Goal: Transaction & Acquisition: Purchase product/service

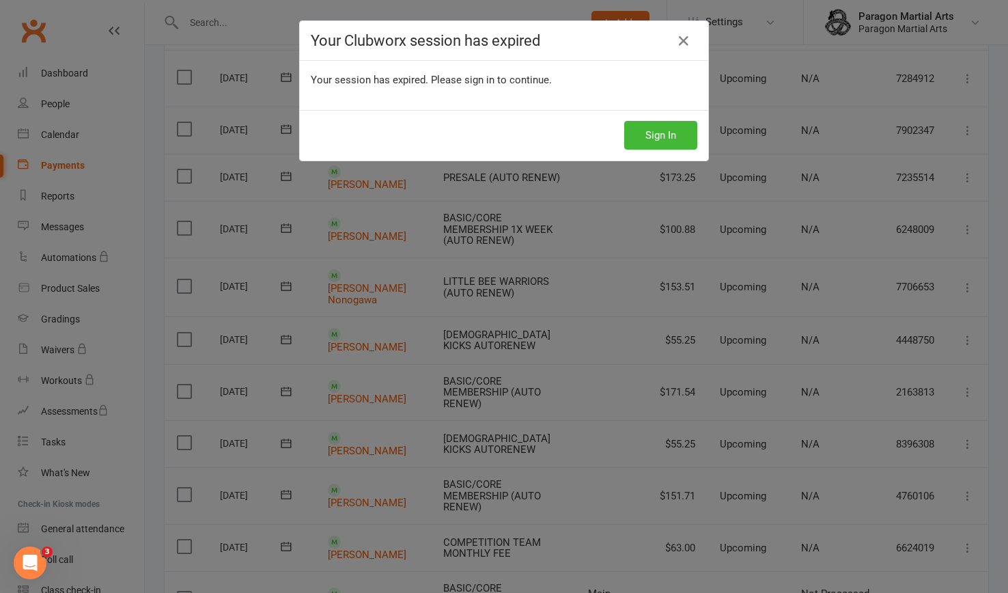
scroll to position [273, 0]
click at [666, 137] on button "Sign In" at bounding box center [660, 135] width 73 height 29
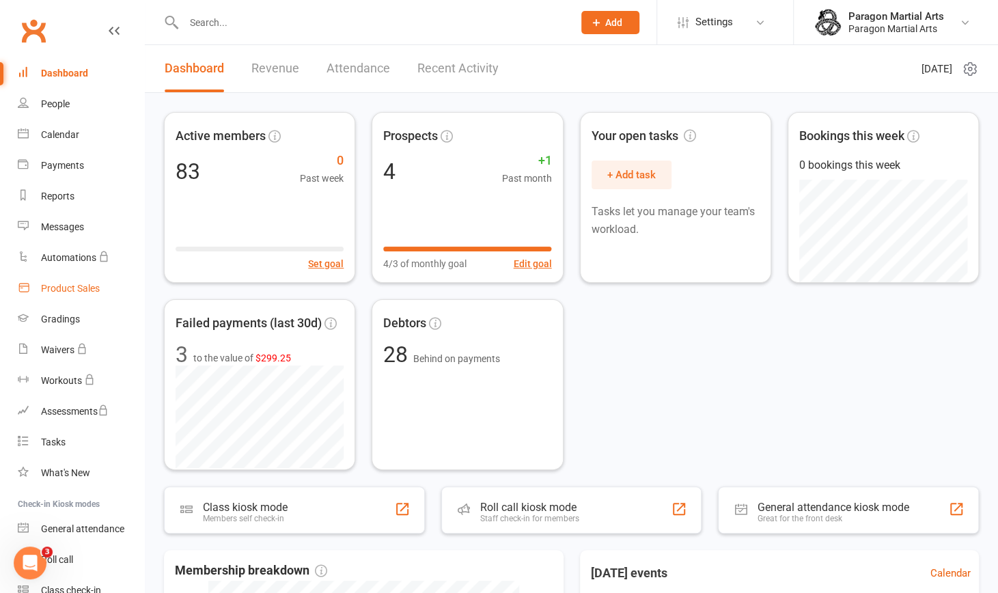
click at [77, 290] on div "Product Sales" at bounding box center [70, 288] width 59 height 11
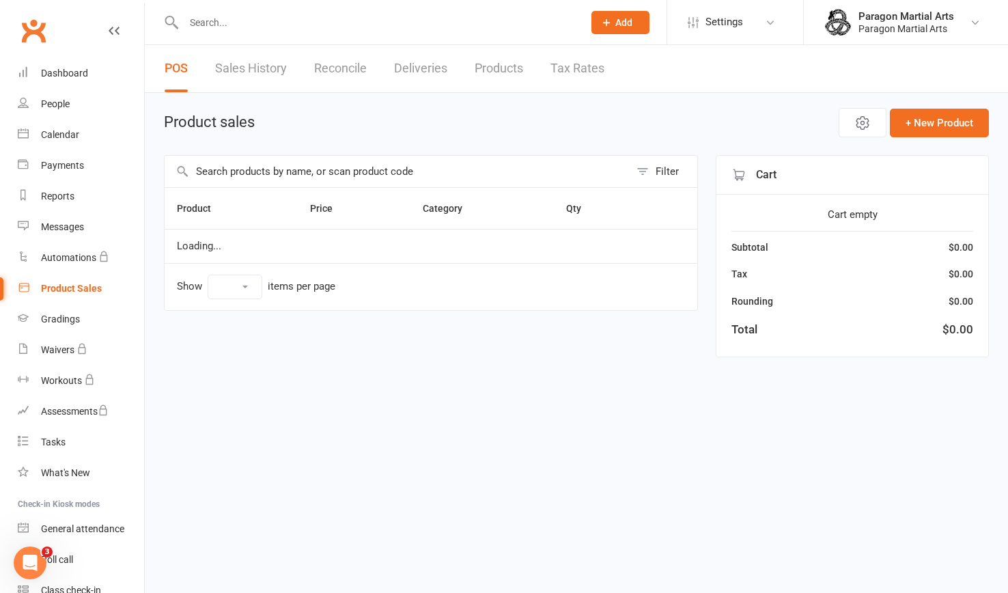
select select "10"
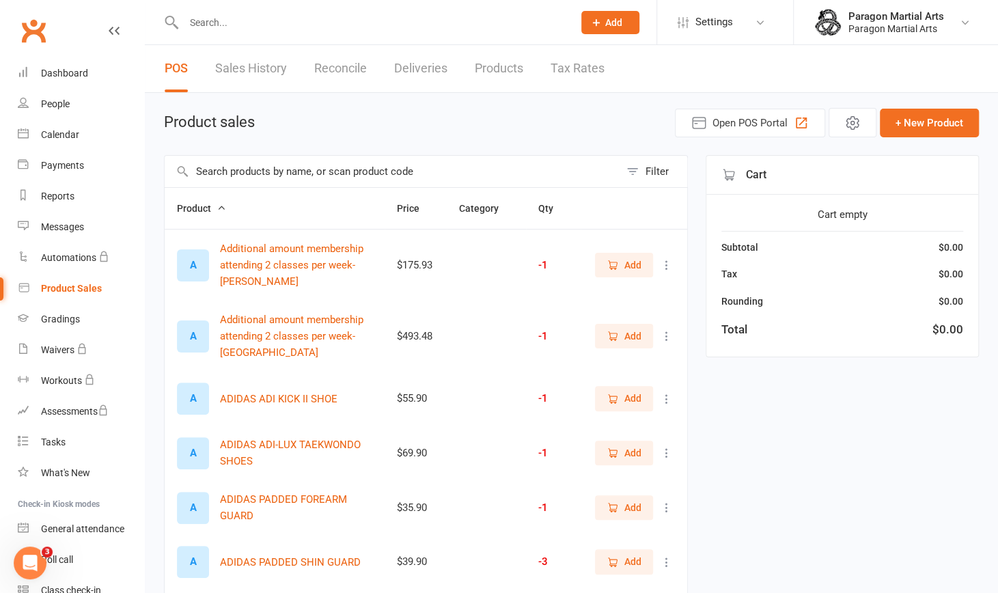
click at [277, 171] on input "text" at bounding box center [392, 171] width 455 height 31
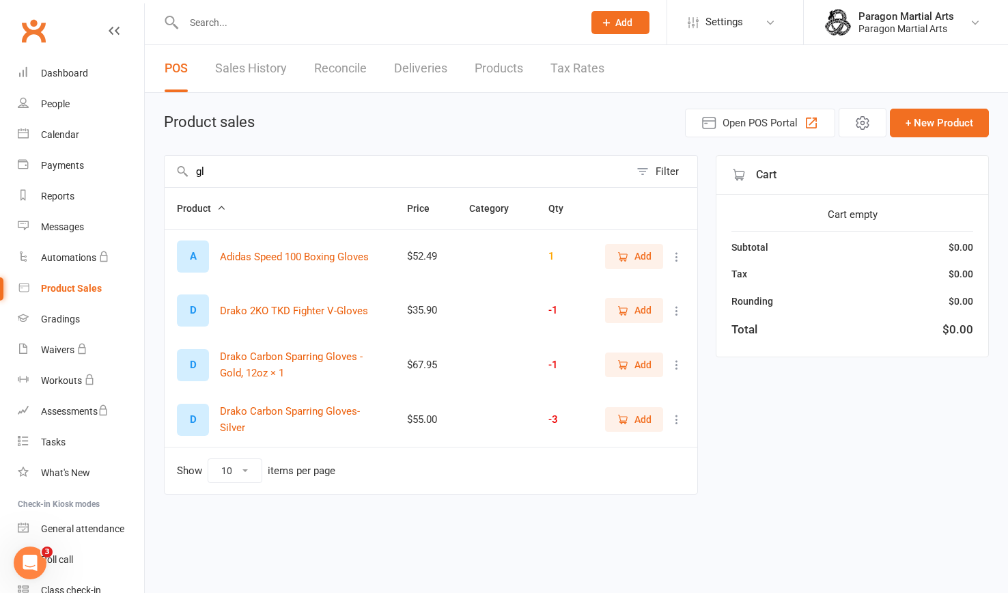
type input "g"
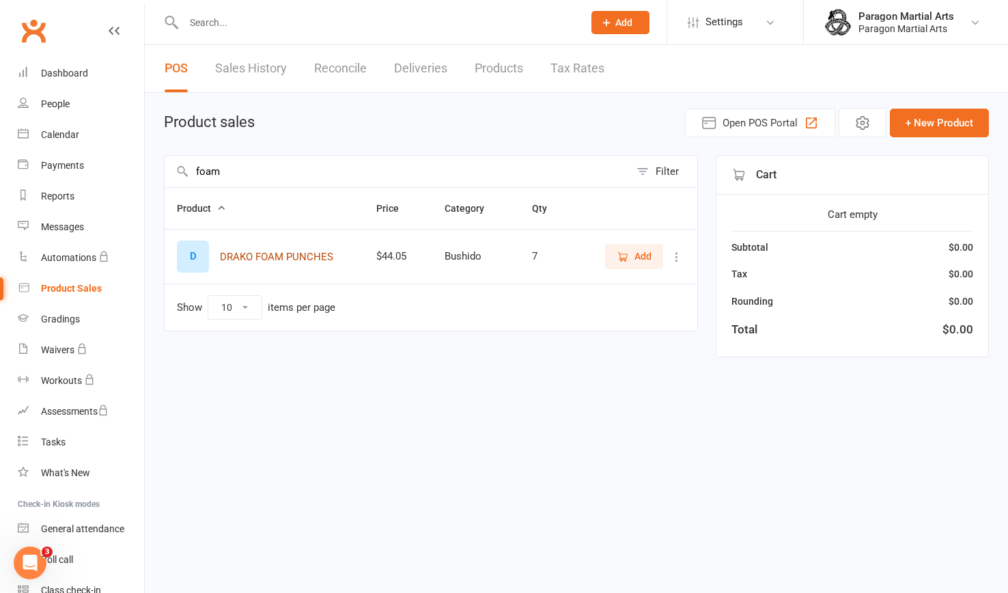
type input "foam"
click at [310, 256] on button "DRAKO FOAM PUNCHES" at bounding box center [276, 257] width 113 height 16
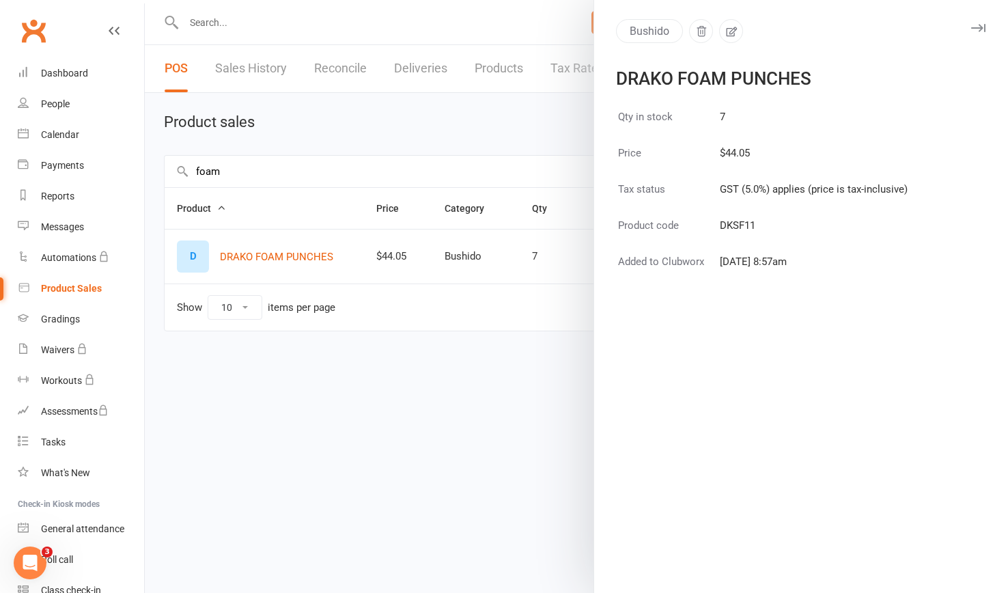
click at [971, 24] on icon "button" at bounding box center [978, 28] width 14 height 8
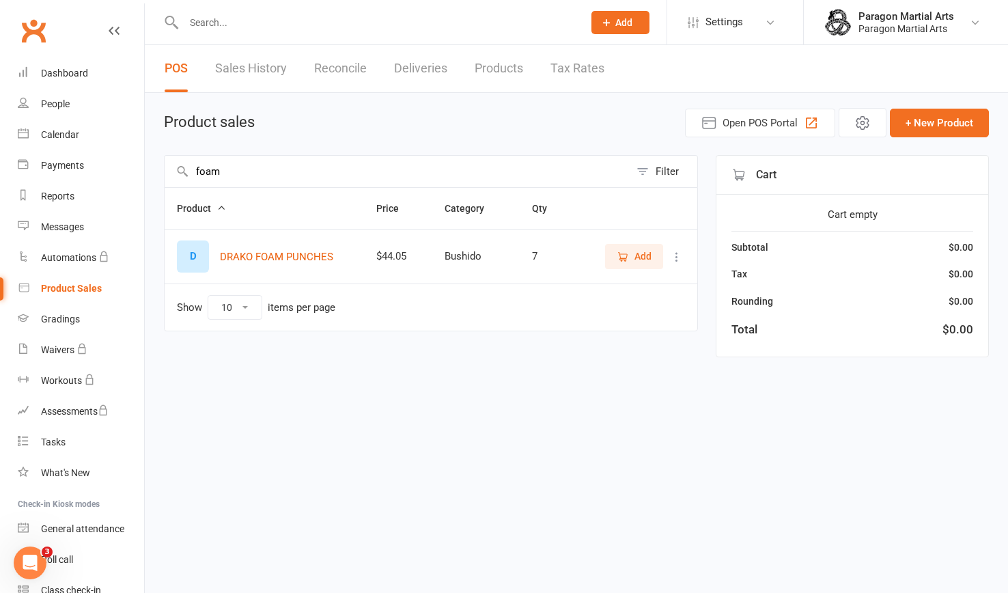
click at [639, 255] on span "Add" at bounding box center [643, 256] width 17 height 15
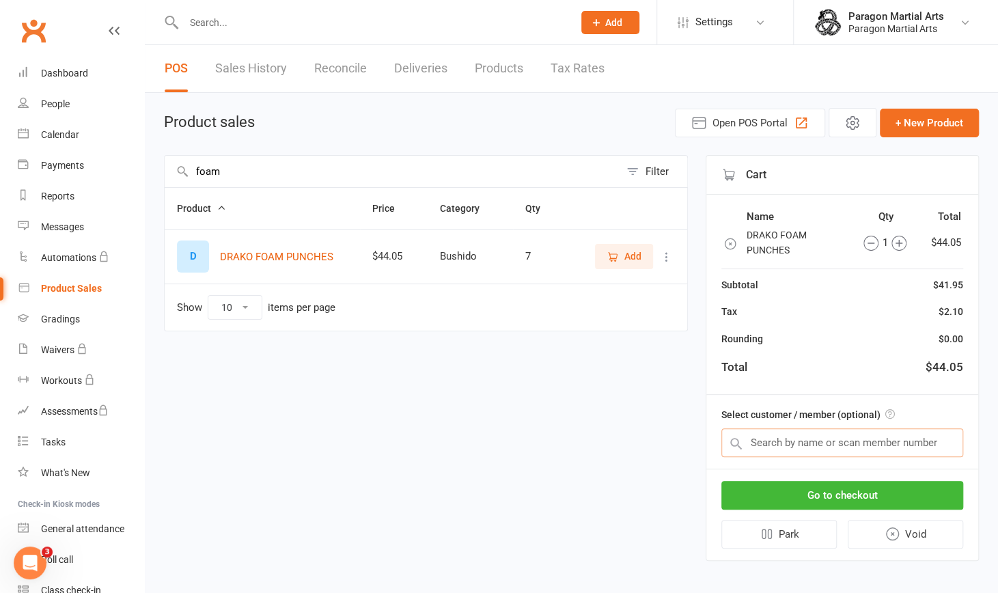
click at [819, 447] on input "text" at bounding box center [842, 442] width 242 height 29
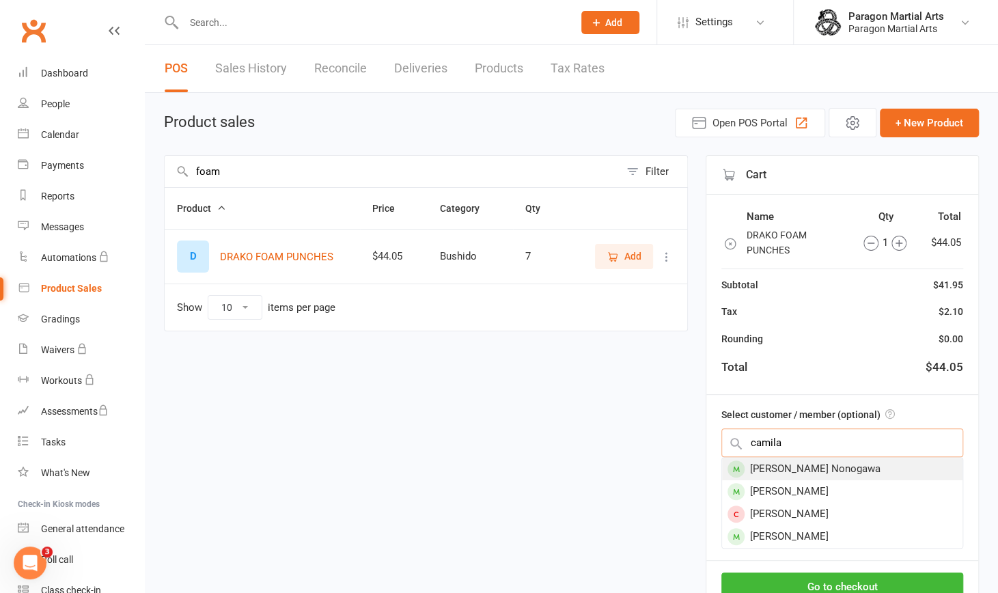
type input "camila"
click at [824, 464] on div "[PERSON_NAME] Nonogawa" at bounding box center [842, 469] width 240 height 23
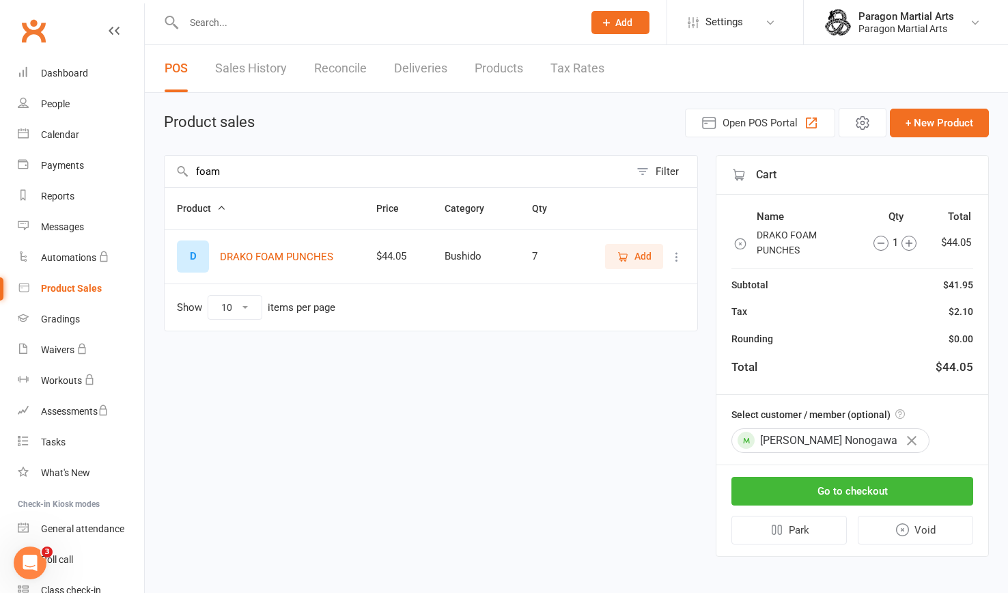
click at [624, 506] on div "foam Filter Product Price Category Qty D DRAKO FOAM PUNCHES $44.05 Bushido 7 Ad…" at bounding box center [431, 356] width 534 height 402
click at [518, 486] on div "foam Filter Product Price Category Qty D DRAKO FOAM PUNCHES $44.05 Bushido 7 Ad…" at bounding box center [431, 356] width 534 height 402
